Goal: Information Seeking & Learning: Learn about a topic

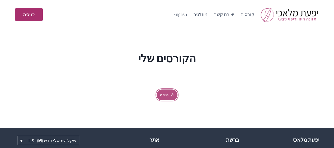
click at [165, 100] on link "כניסה" at bounding box center [167, 94] width 21 height 11
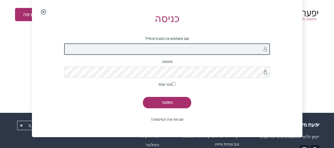
click at [190, 50] on input "שם משתמש או כתובת אימייל" at bounding box center [167, 48] width 206 height 11
type input "ב"
type input "coyafit@gmail.com"
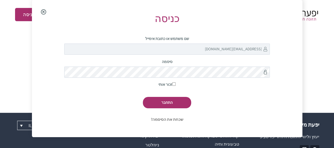
click at [175, 83] on input "זכור אותי" at bounding box center [173, 83] width 3 height 3
checkbox input "true"
click at [168, 106] on input "התחבר" at bounding box center [167, 102] width 48 height 11
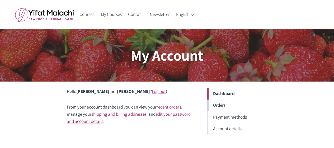
click at [216, 105] on link "Orders" at bounding box center [238, 105] width 60 height 12
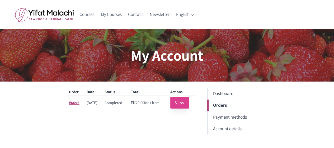
click at [183, 103] on link "View" at bounding box center [180, 102] width 19 height 11
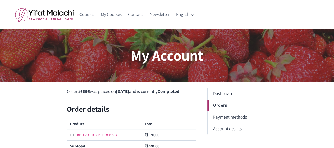
click at [96, 134] on link "קורס יסודות התזונה החיה" at bounding box center [97, 134] width 42 height 5
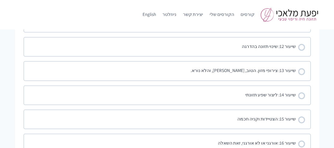
scroll to position [517, 0]
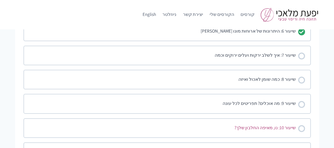
click at [262, 129] on div "שיעור 10: נו, מאיפה החלבון שלך?" at bounding box center [265, 128] width 61 height 8
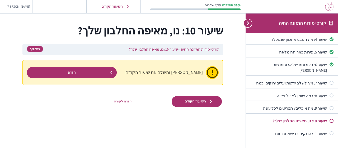
scroll to position [57, 0]
click at [207, 101] on span "השיעור הקודם" at bounding box center [195, 101] width 28 height 4
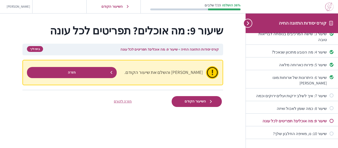
scroll to position [45, 0]
click at [283, 93] on div "שיעור 7: איך לשלב ירקות ועלים ירוקים וכמה" at bounding box center [289, 96] width 77 height 6
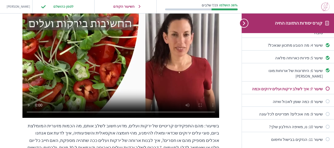
scroll to position [42, 0]
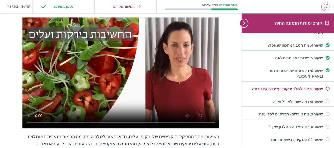
click at [210, 60] on video at bounding box center [120, 72] width 197 height 111
click at [180, 69] on video at bounding box center [120, 72] width 197 height 111
click at [150, 74] on video at bounding box center [120, 72] width 197 height 111
